Goal: Information Seeking & Learning: Learn about a topic

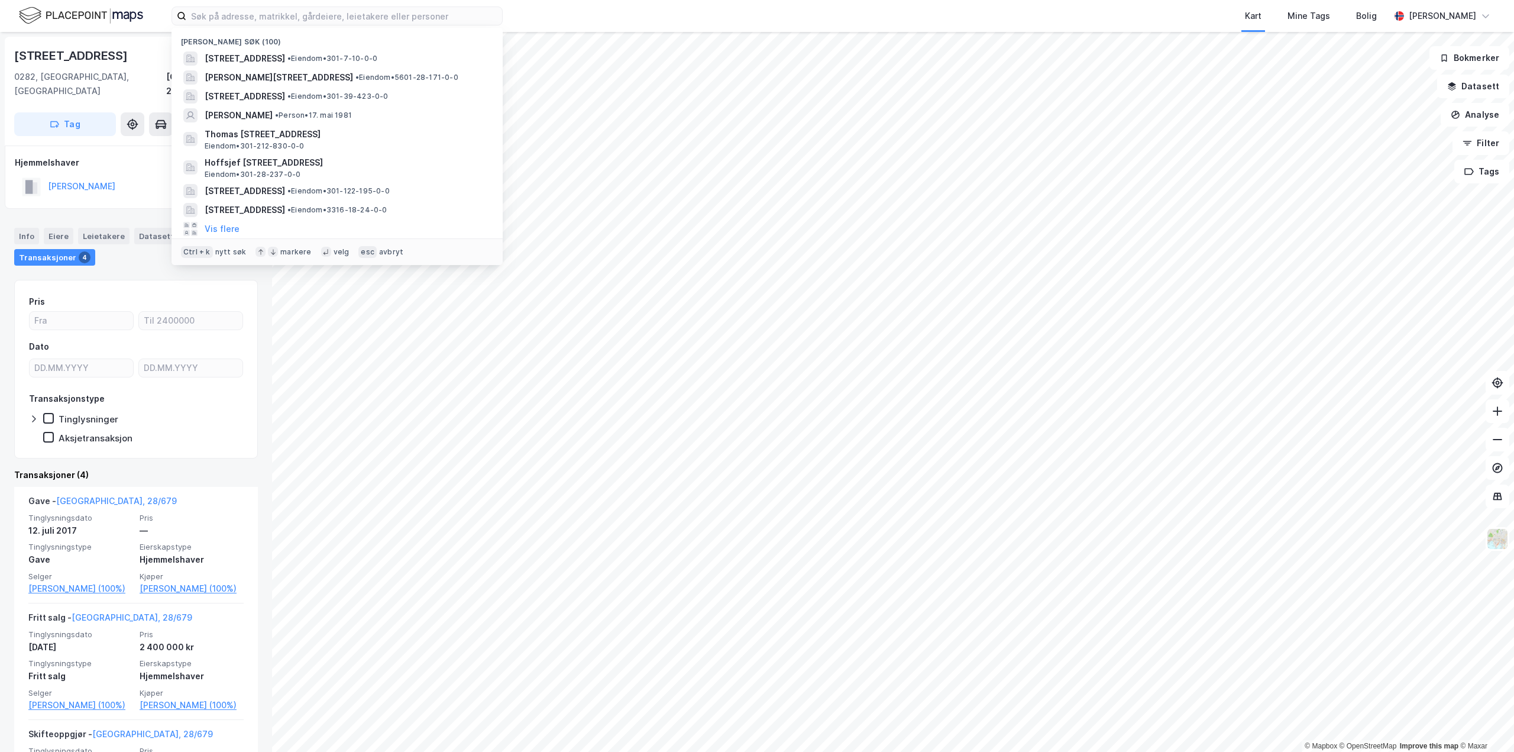
click at [369, 20] on input at bounding box center [344, 16] width 316 height 18
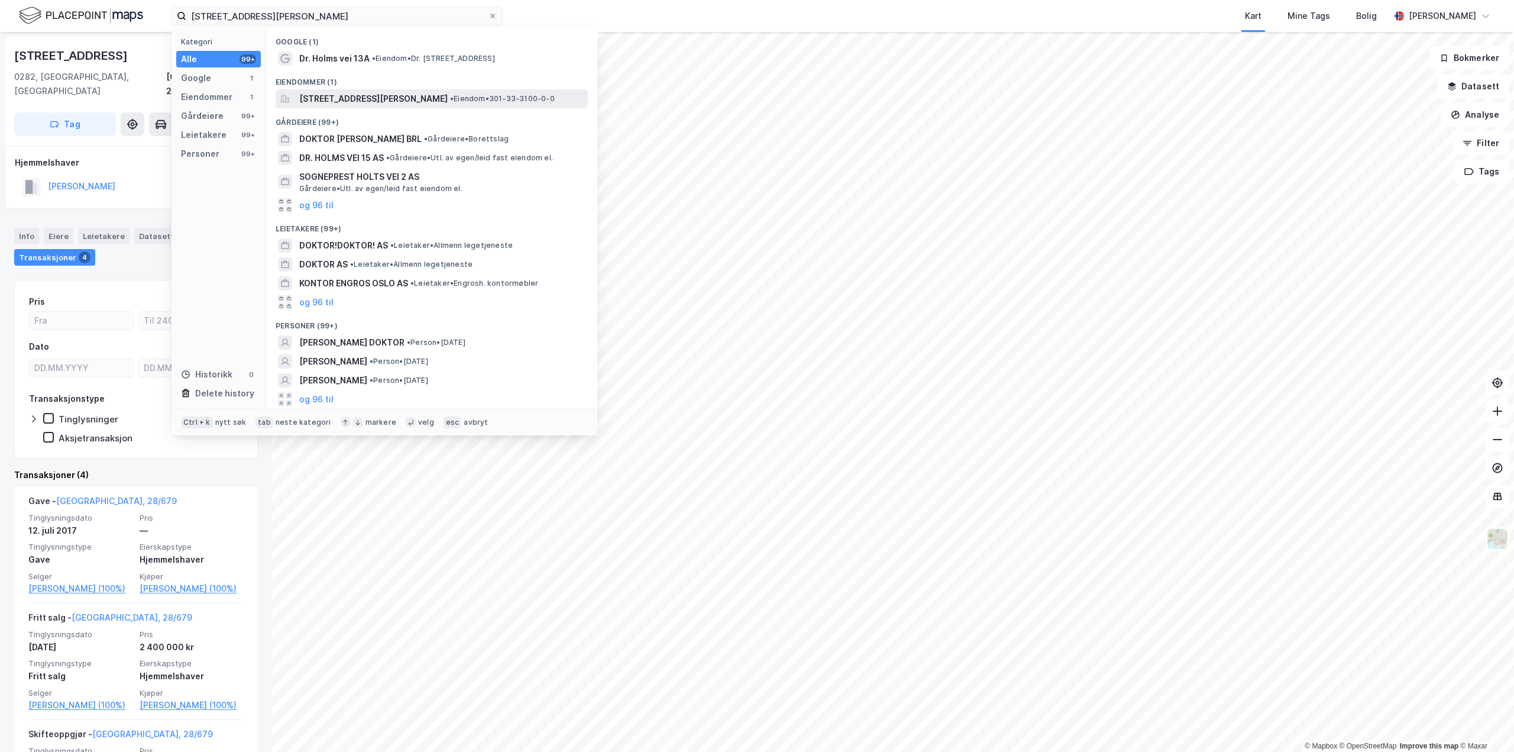
click at [370, 101] on span "[STREET_ADDRESS][PERSON_NAME]" at bounding box center [373, 99] width 148 height 14
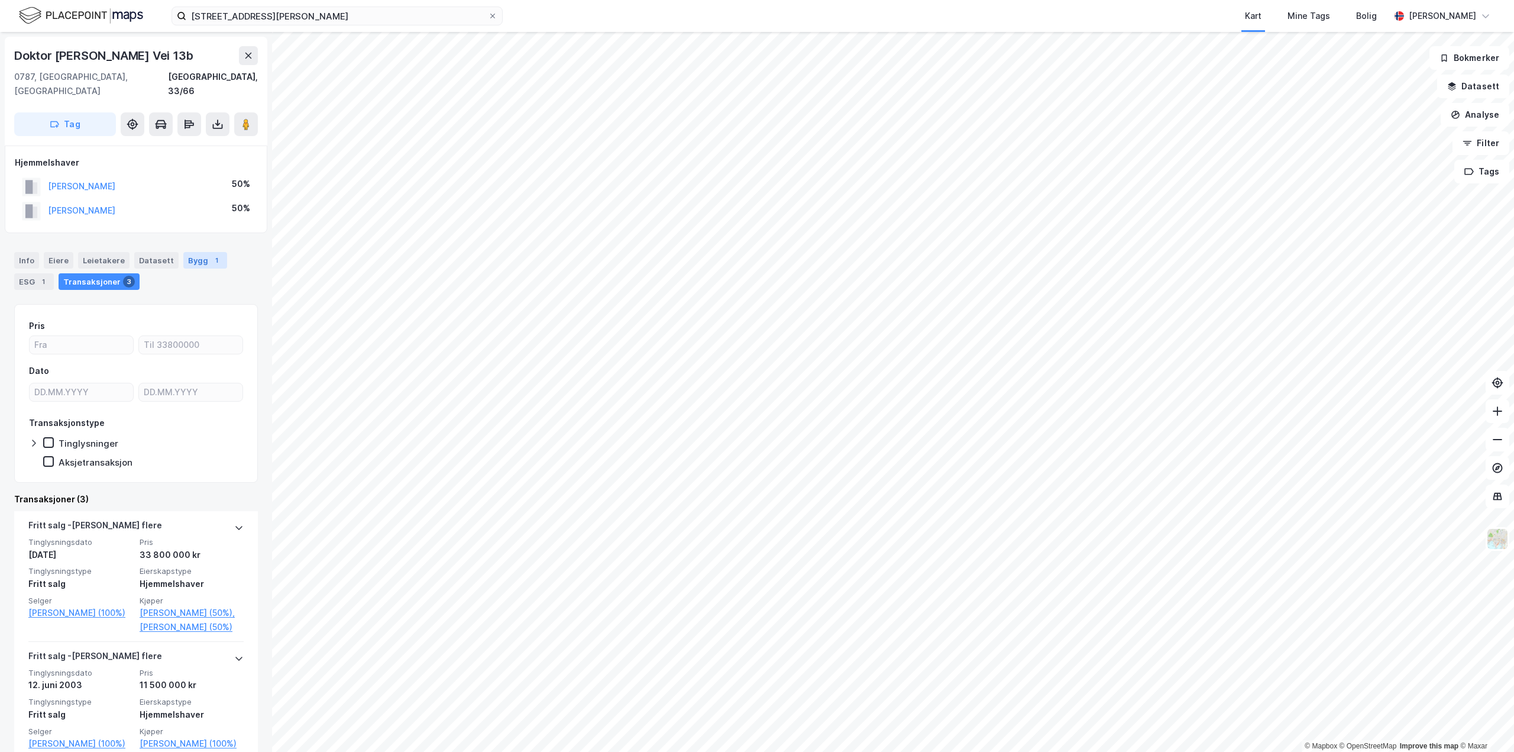
click at [194, 252] on div "Bygg 1" at bounding box center [205, 260] width 44 height 17
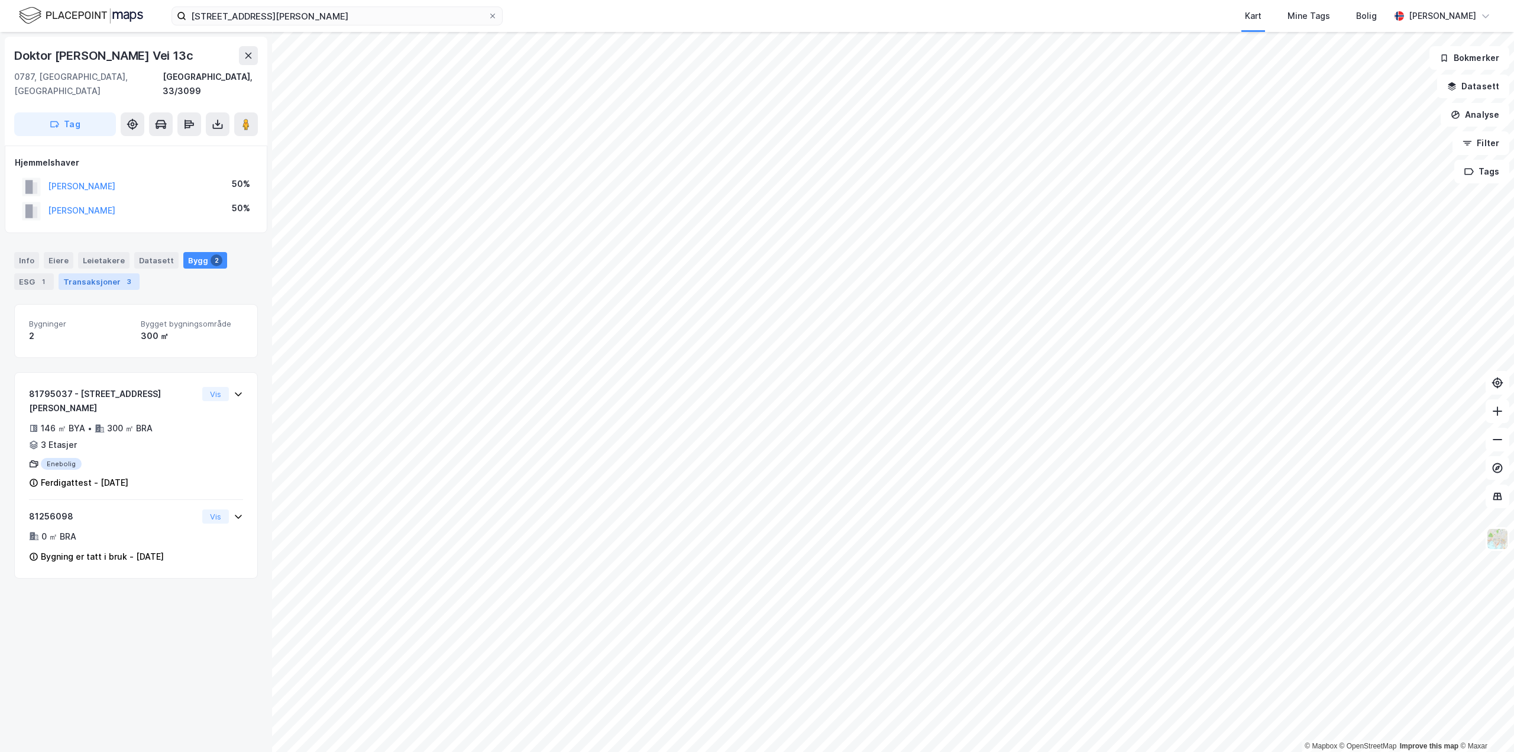
click at [117, 273] on div "Transaksjoner 3" at bounding box center [99, 281] width 81 height 17
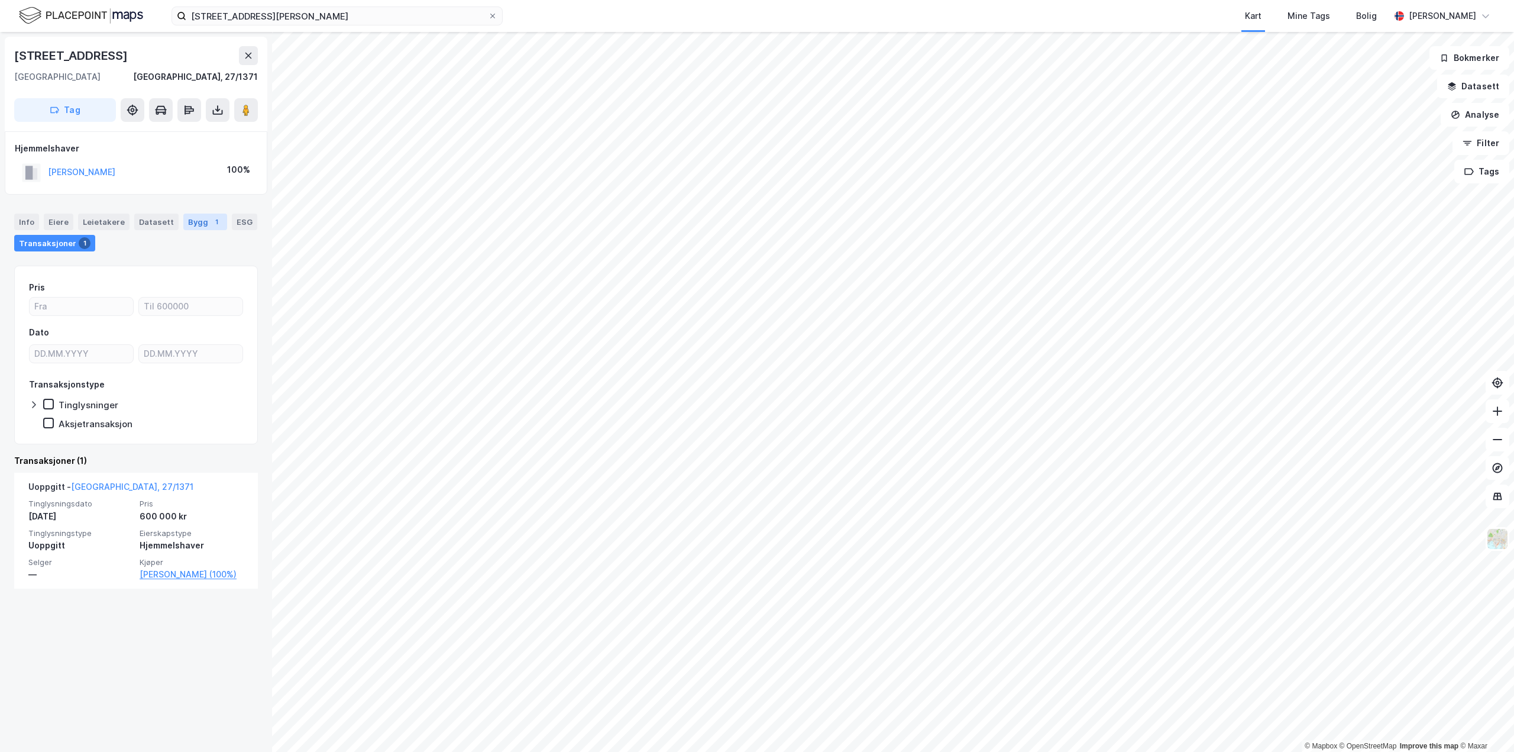
click at [190, 223] on div "Bygg 1" at bounding box center [205, 222] width 44 height 17
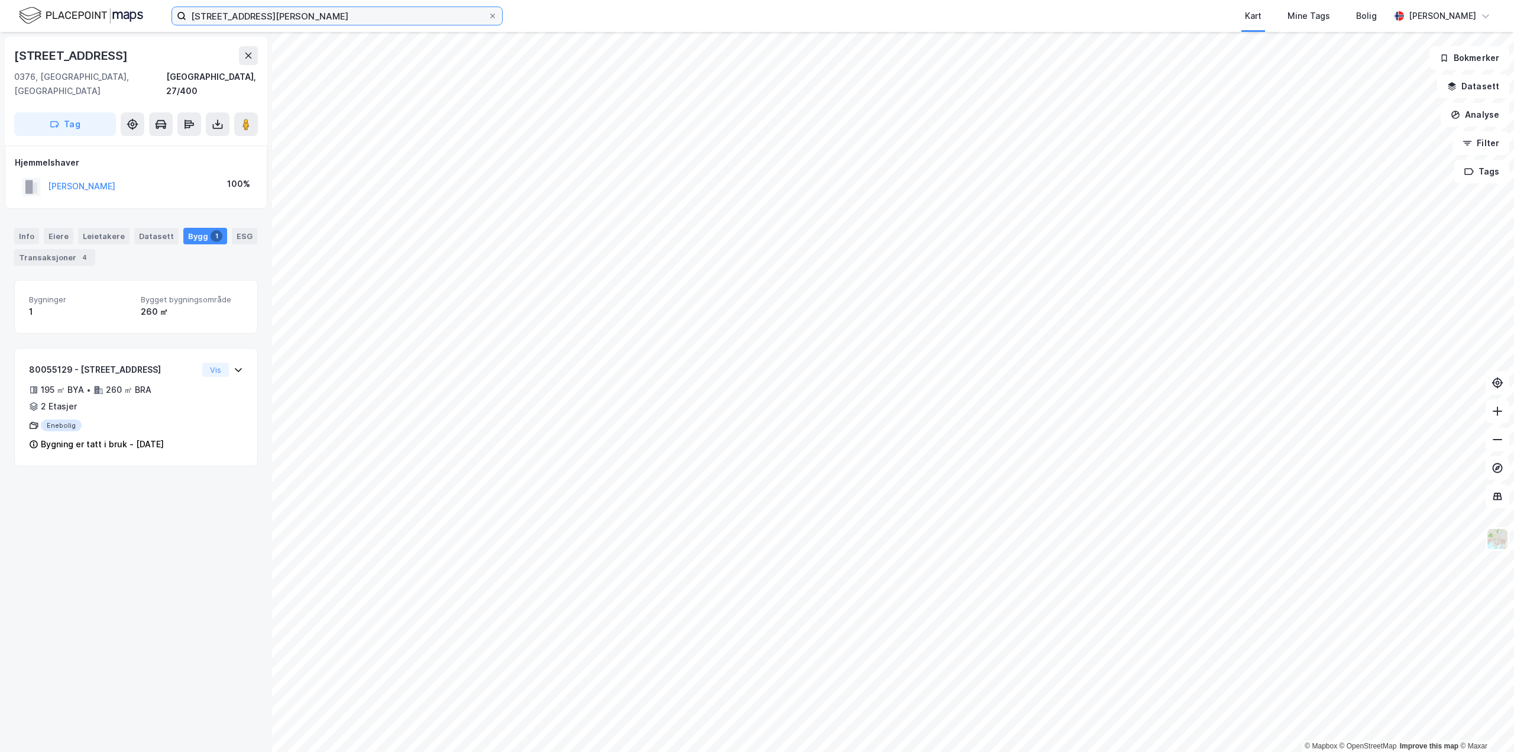
drag, startPoint x: 365, startPoint y: 17, endPoint x: 0, endPoint y: 3, distance: 365.2
click at [0, 3] on div "[STREET_ADDRESS][PERSON_NAME] Kart Mine Tags Bolig [PERSON_NAME]" at bounding box center [757, 16] width 1514 height 32
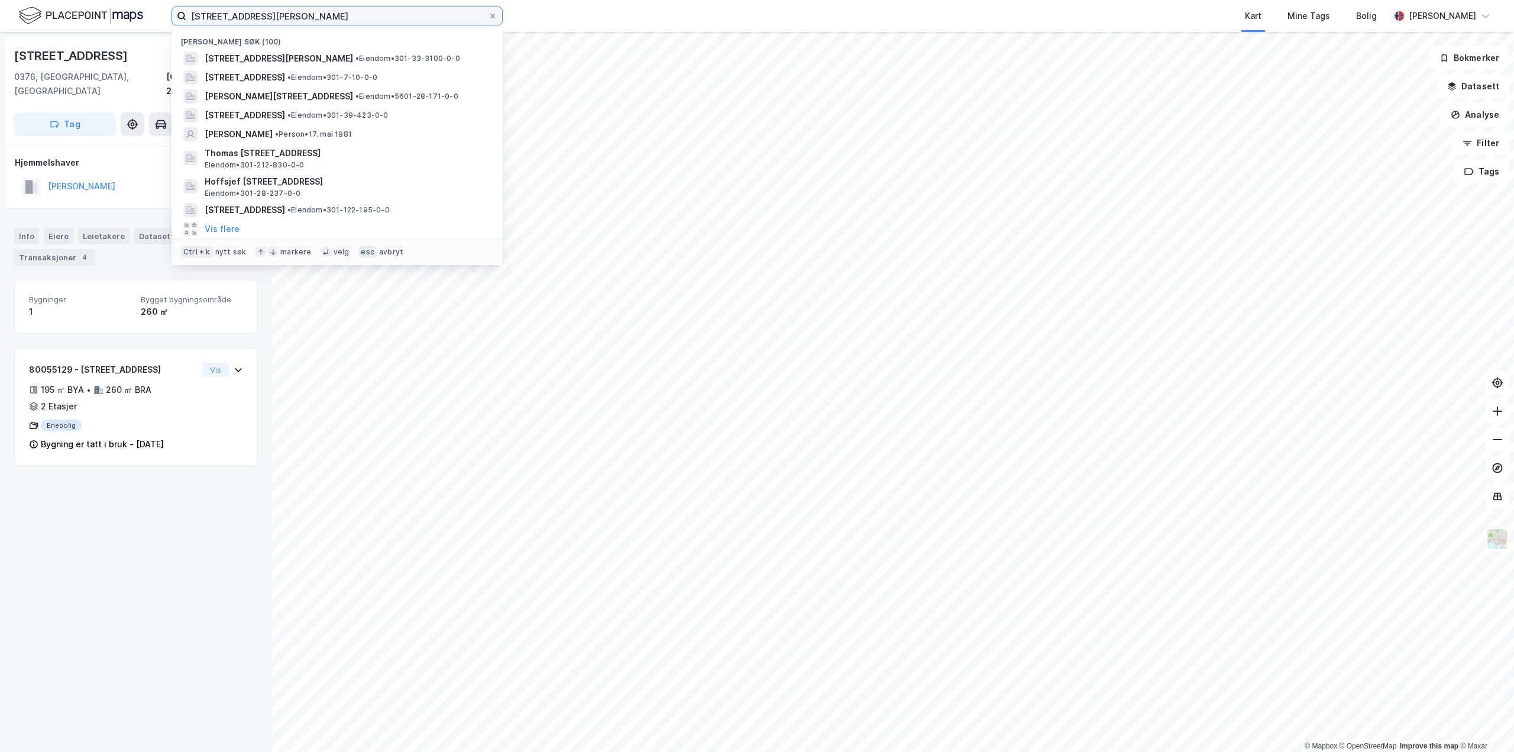
paste input "[STREET_ADDRESS]"
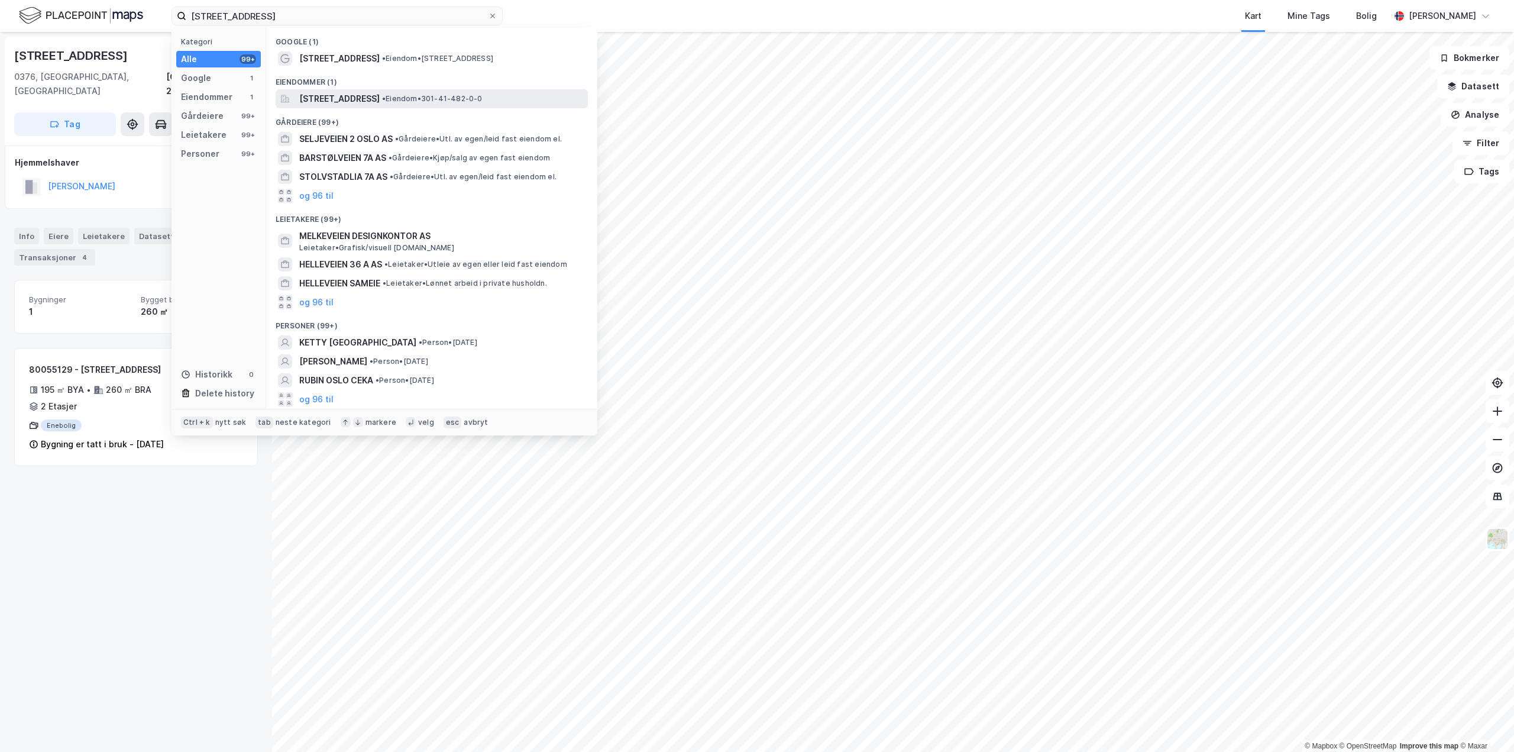
click at [345, 97] on span "[STREET_ADDRESS]" at bounding box center [339, 99] width 80 height 14
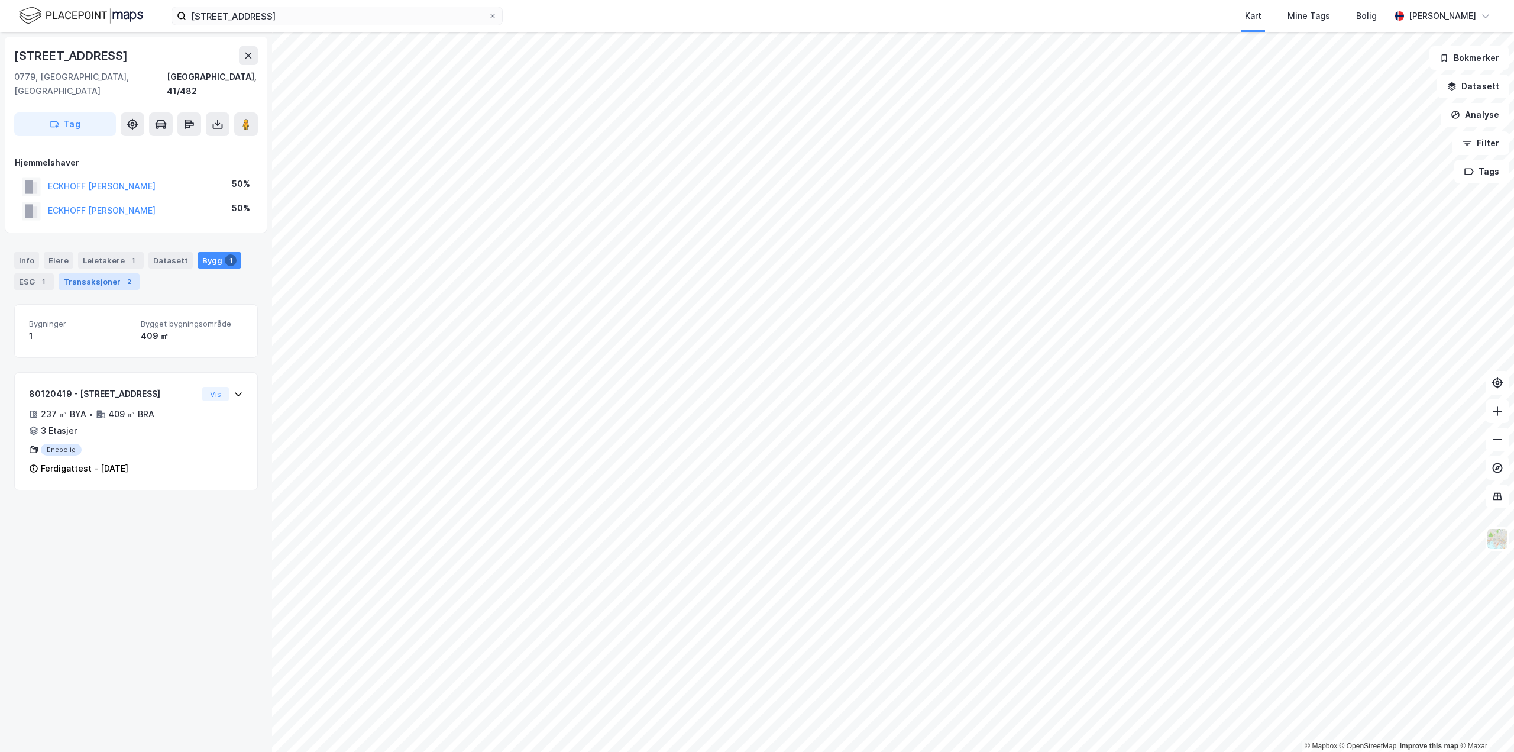
click at [121, 273] on div "Transaksjoner 2" at bounding box center [99, 281] width 81 height 17
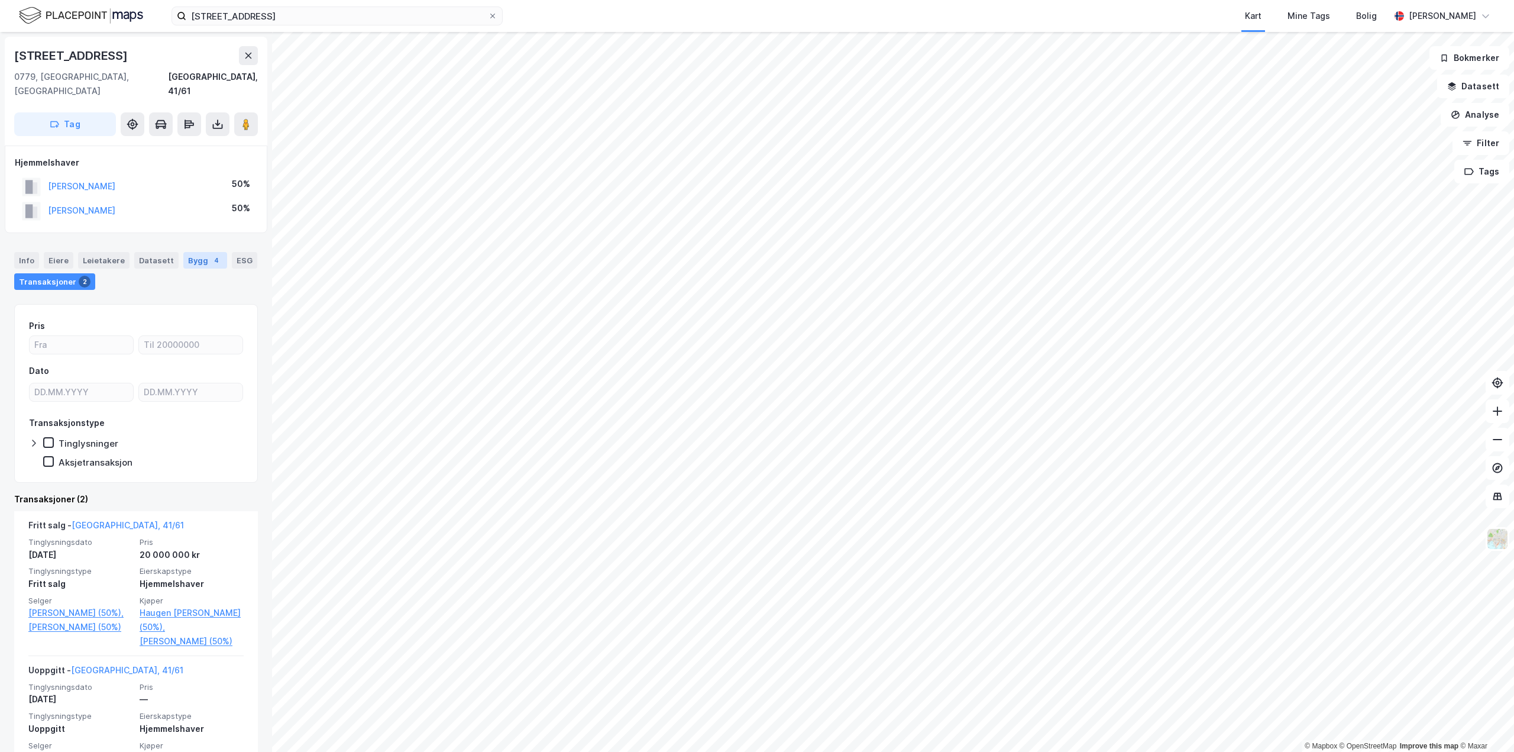
click at [211, 254] on div "4" at bounding box center [217, 260] width 12 height 12
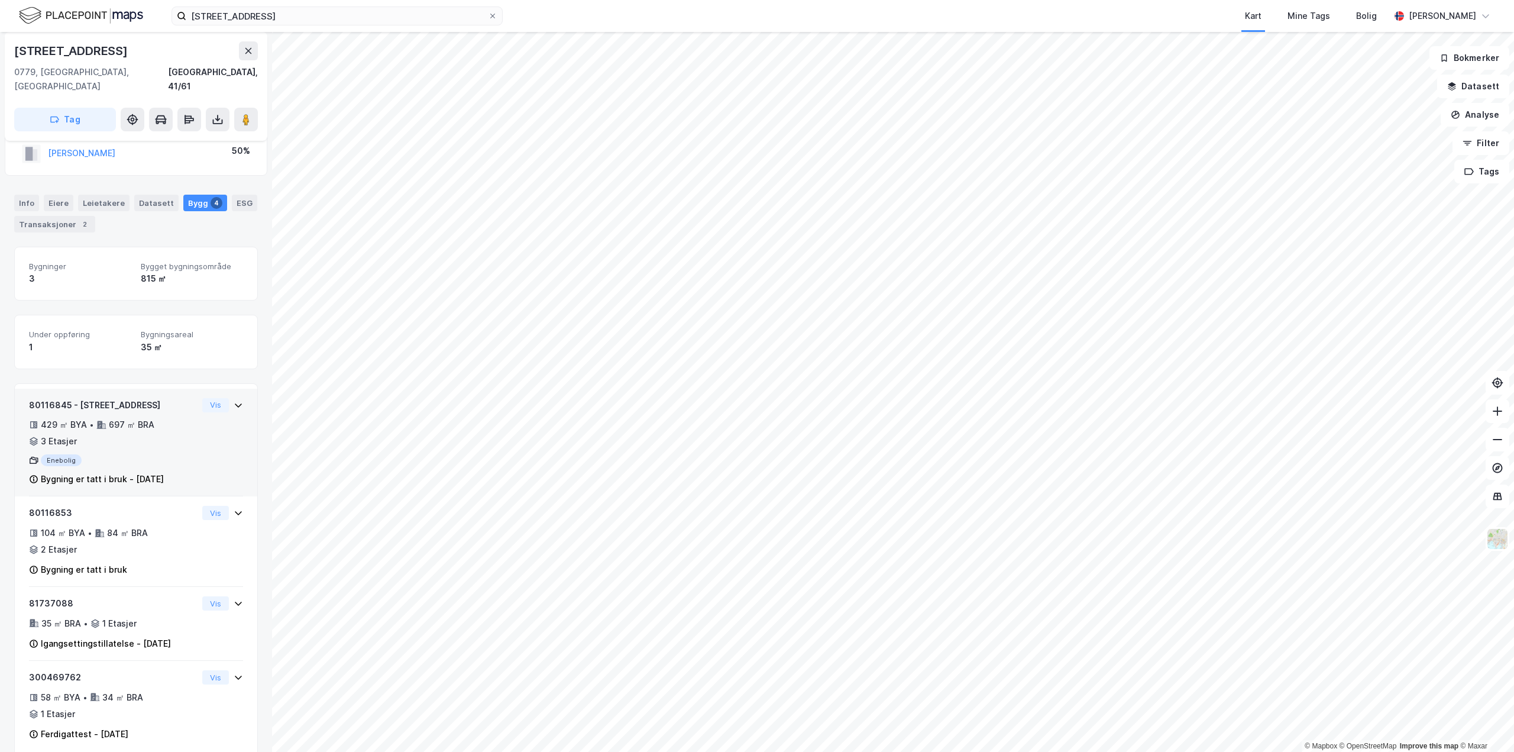
scroll to position [62, 0]
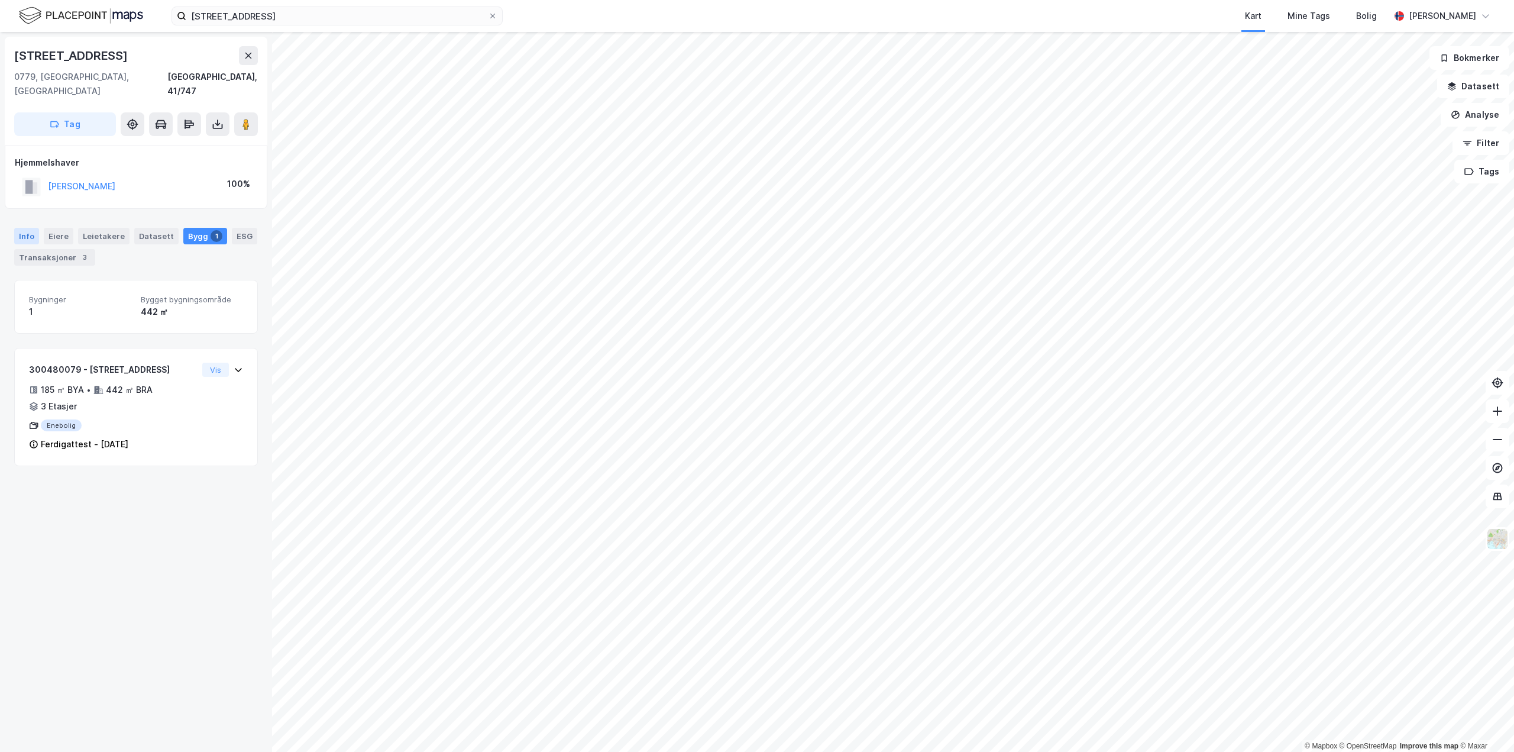
click at [18, 228] on div "Info" at bounding box center [26, 236] width 25 height 17
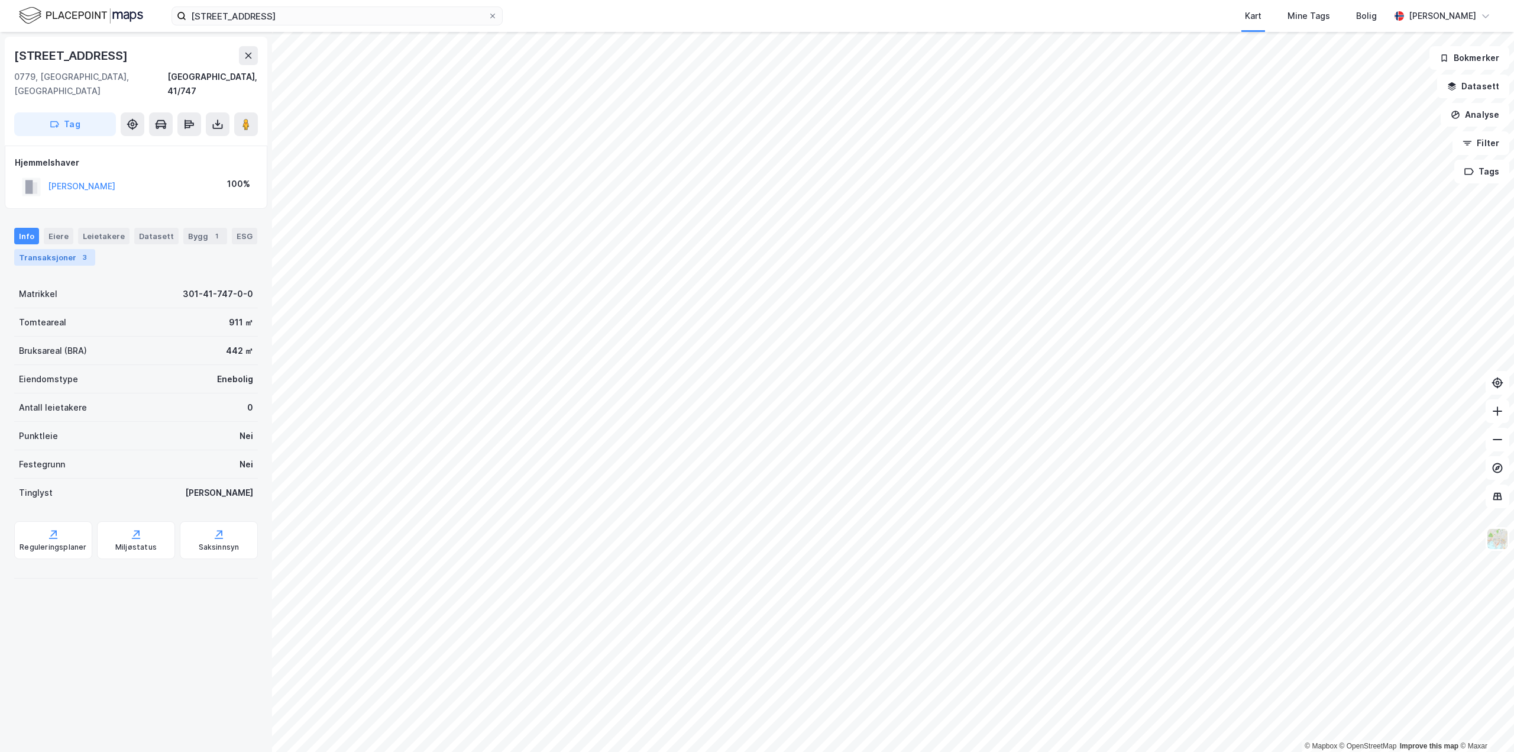
click at [44, 249] on div "Transaksjoner 3" at bounding box center [54, 257] width 81 height 17
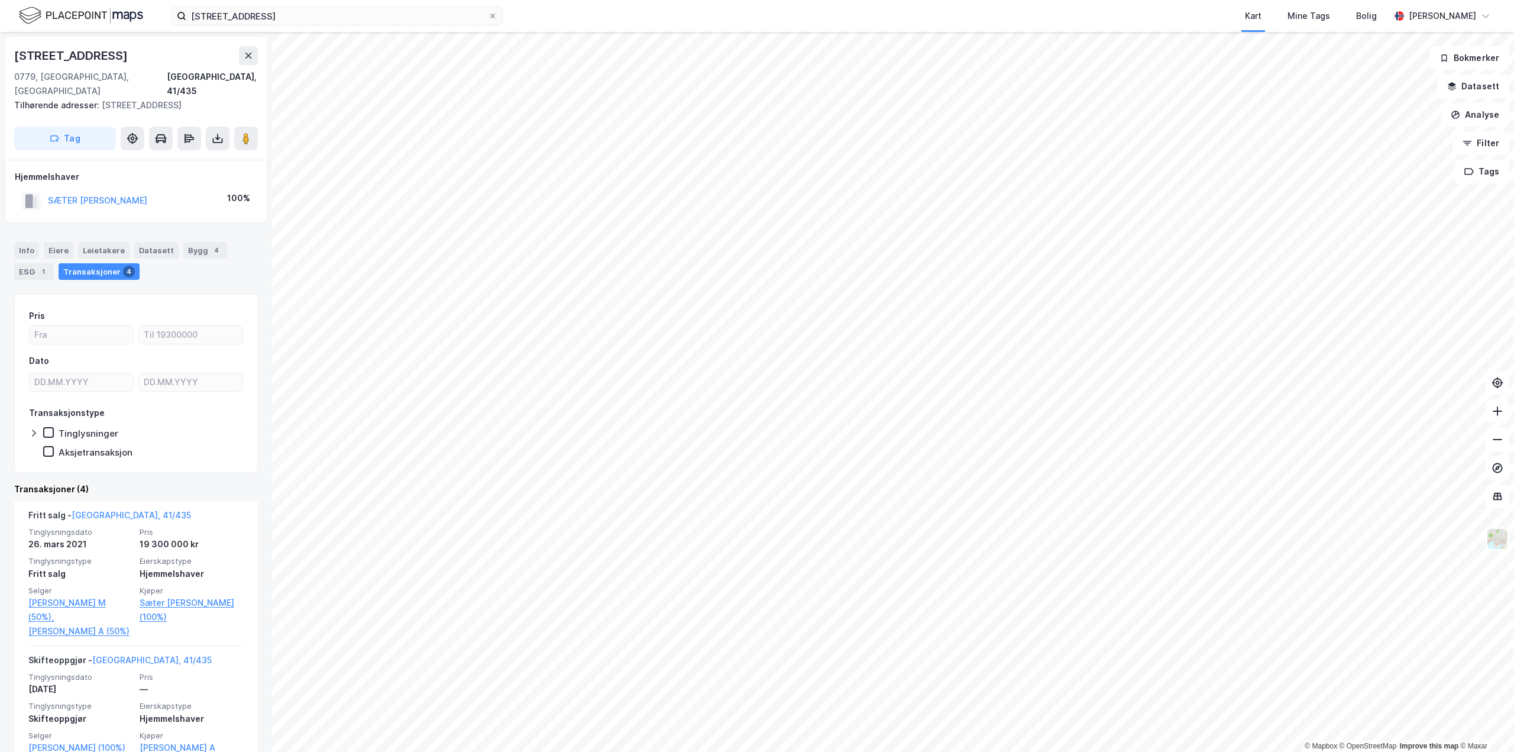
click at [95, 57] on div "[STREET_ADDRESS]" at bounding box center [72, 55] width 116 height 19
copy div "[STREET_ADDRESS]"
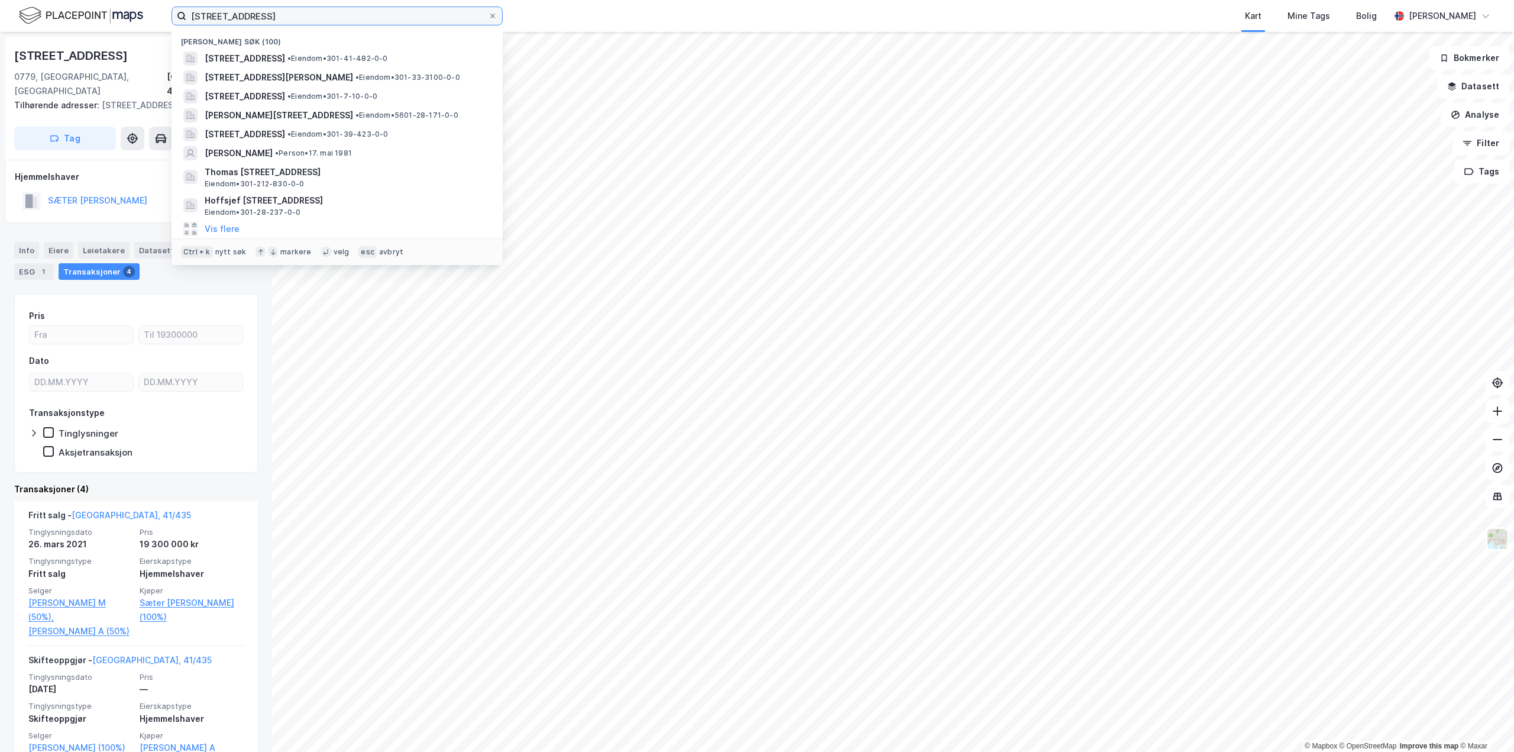
drag, startPoint x: 347, startPoint y: 18, endPoint x: 40, endPoint y: 8, distance: 307.2
click at [45, 8] on div "[STREET_ADDRESS] Nylige søk (100) [STREET_ADDRESS] • Eiendom • 301-41-482-0-0 […" at bounding box center [757, 16] width 1514 height 32
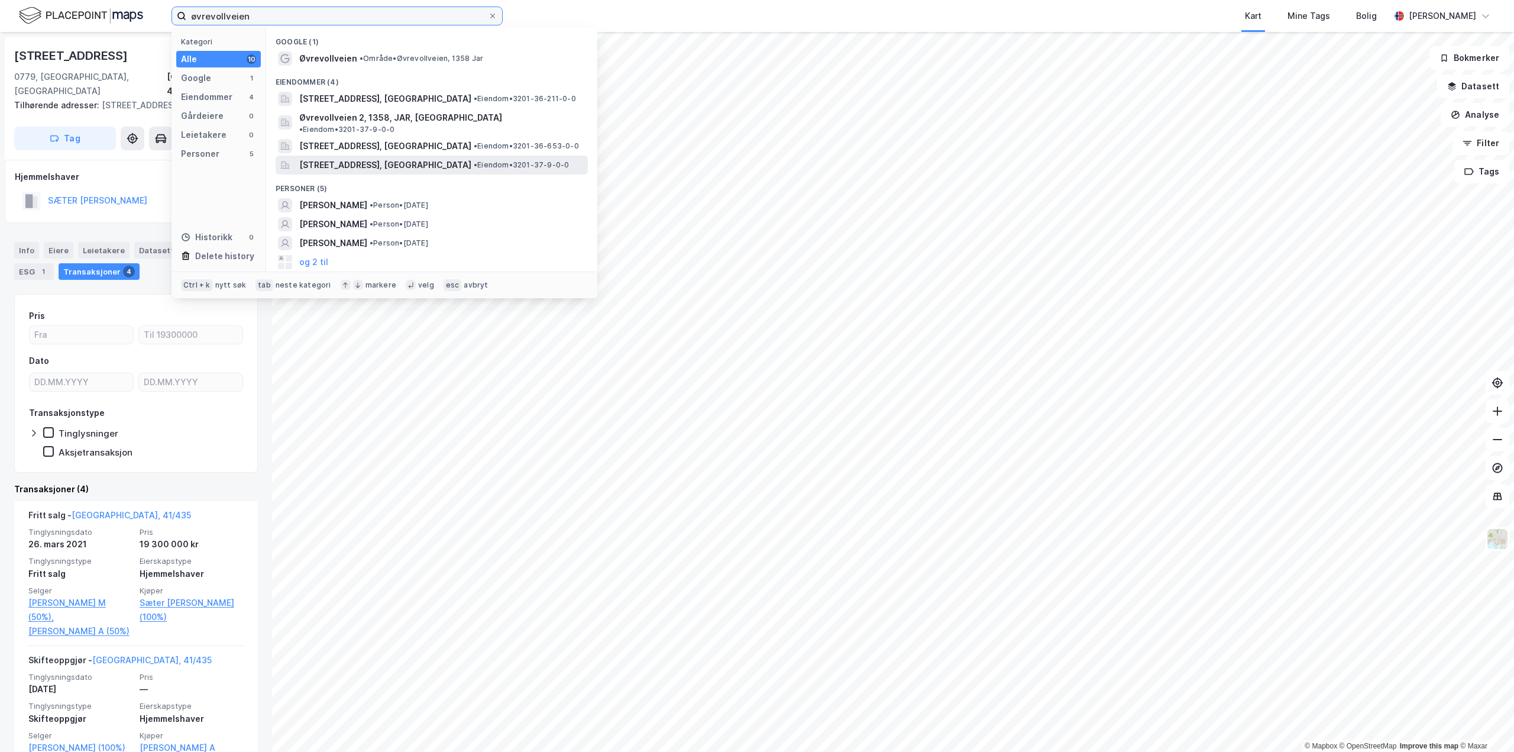
type input "øvrevollveien"
click at [392, 161] on span "[STREET_ADDRESS], [GEOGRAPHIC_DATA]" at bounding box center [385, 165] width 172 height 14
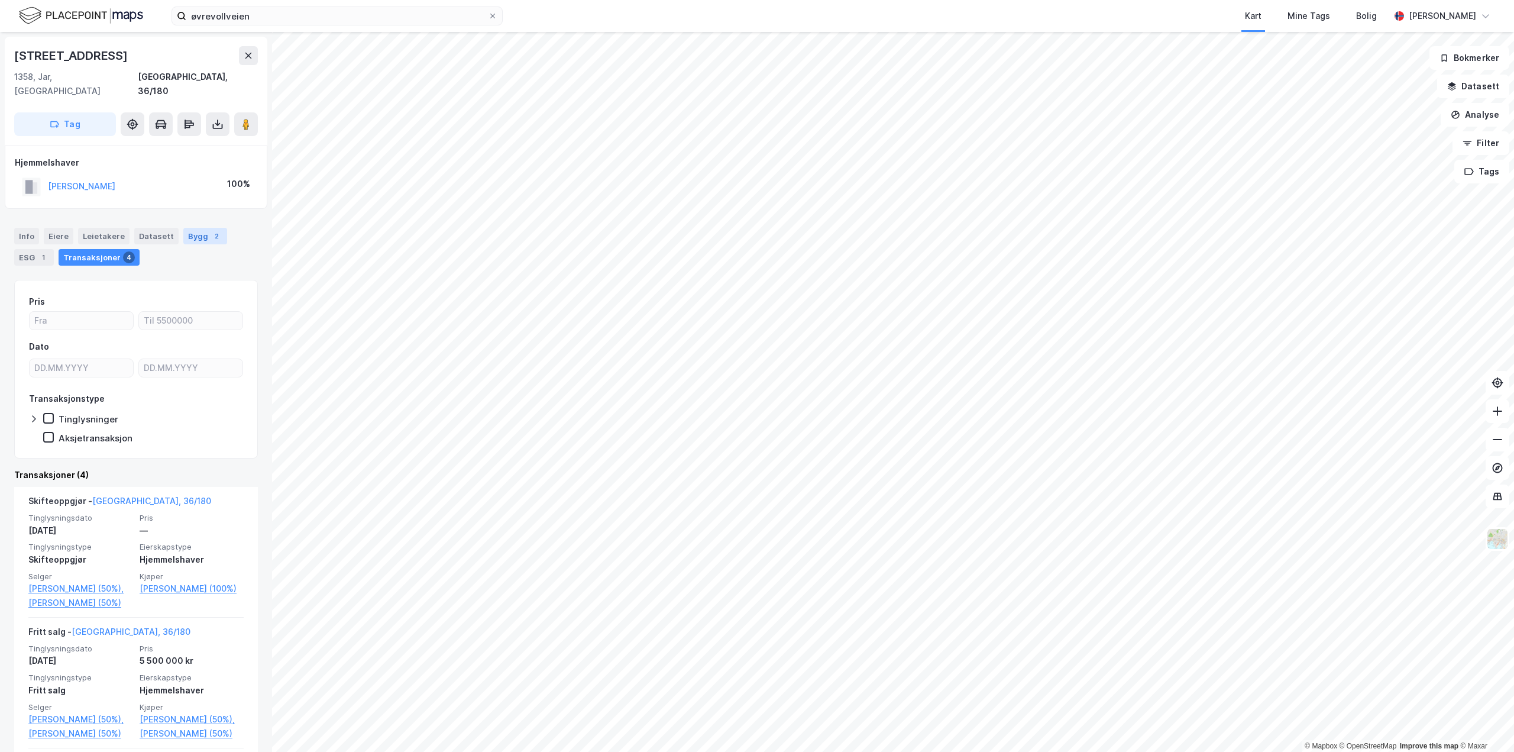
click at [212, 228] on div "Bygg 2" at bounding box center [205, 236] width 44 height 17
